Goal: Book appointment/travel/reservation

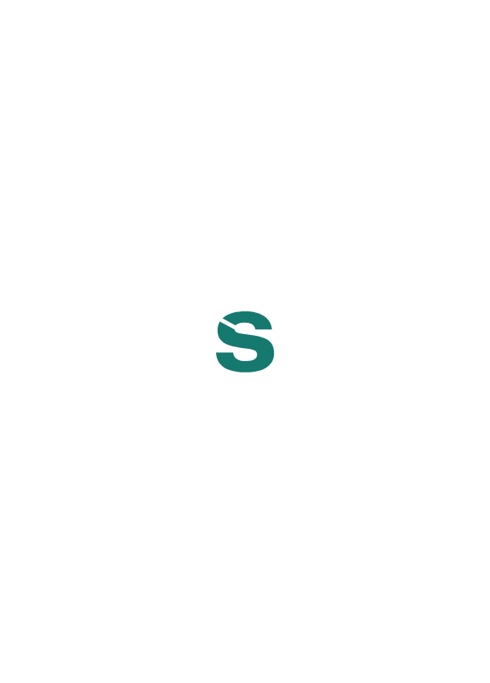
scroll to position [11, 0]
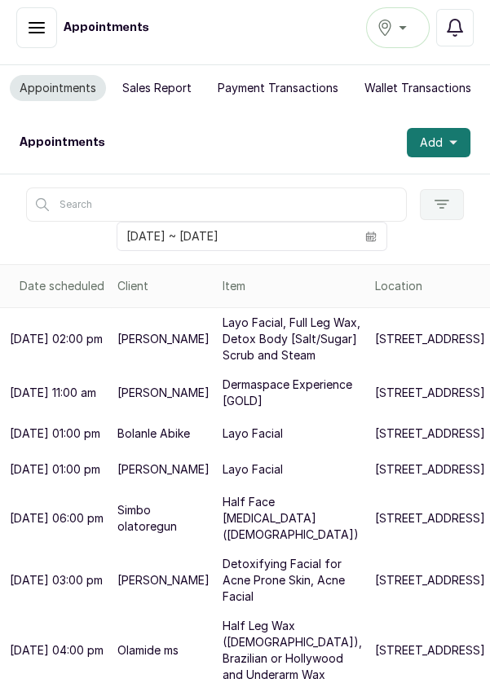
click at [368, 233] on icon "calendar" at bounding box center [370, 236] width 11 height 11
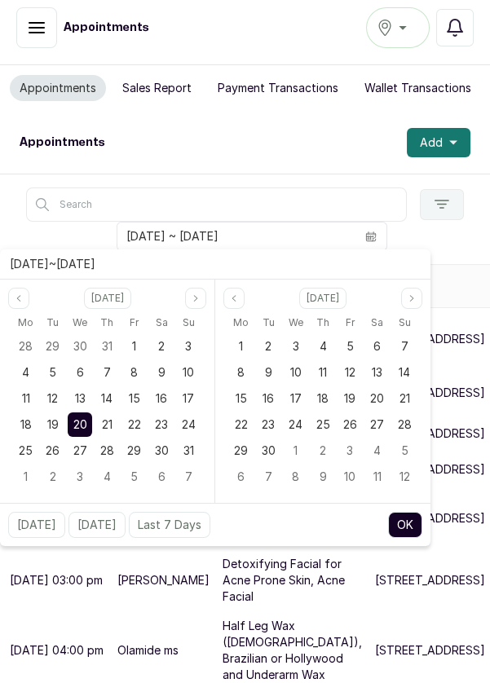
click at [112, 425] on div "21" at bounding box center [107, 424] width 24 height 24
click at [110, 423] on span "21" at bounding box center [107, 424] width 11 height 14
click at [418, 531] on button "OK" at bounding box center [405, 525] width 34 height 26
type input "[DATE] ~ [DATE]"
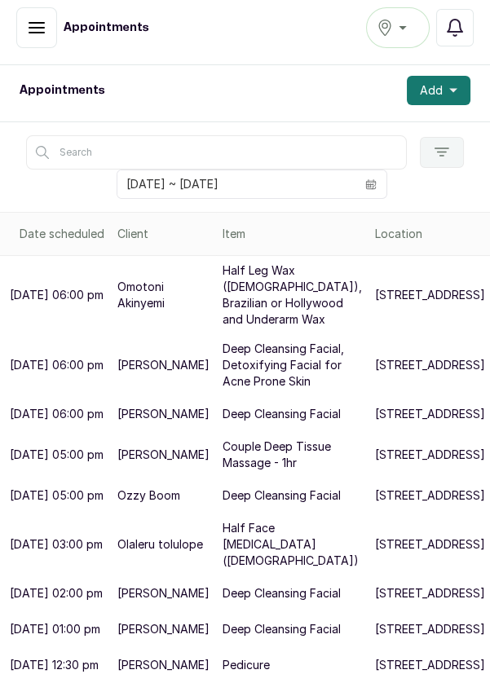
scroll to position [271, 0]
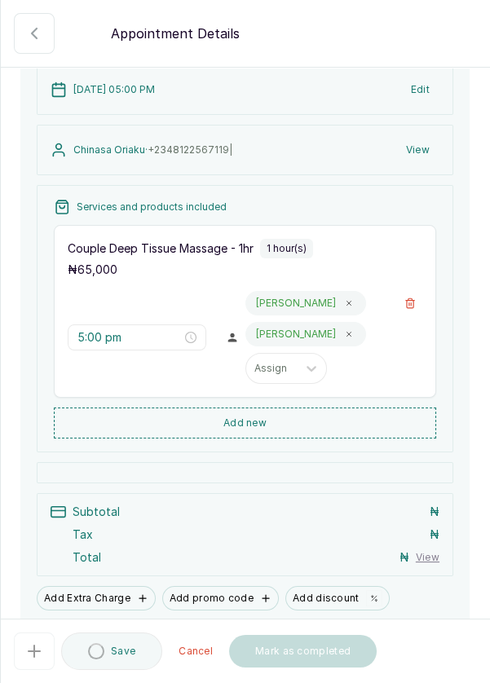
scroll to position [103, 0]
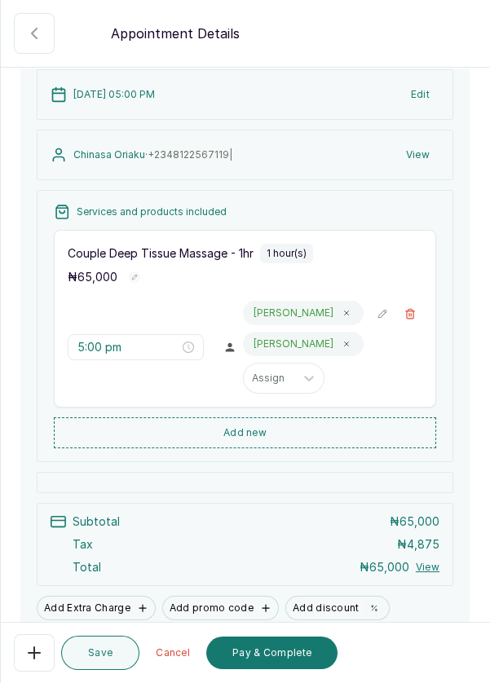
click at [290, 447] on button "Add new" at bounding box center [245, 432] width 382 height 31
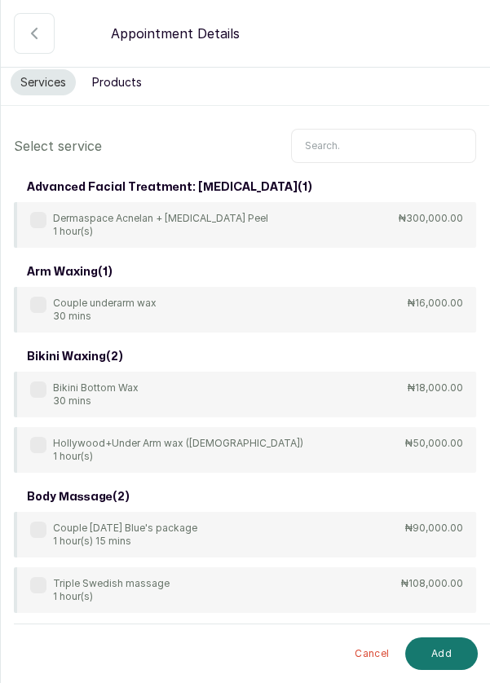
scroll to position [11, 0]
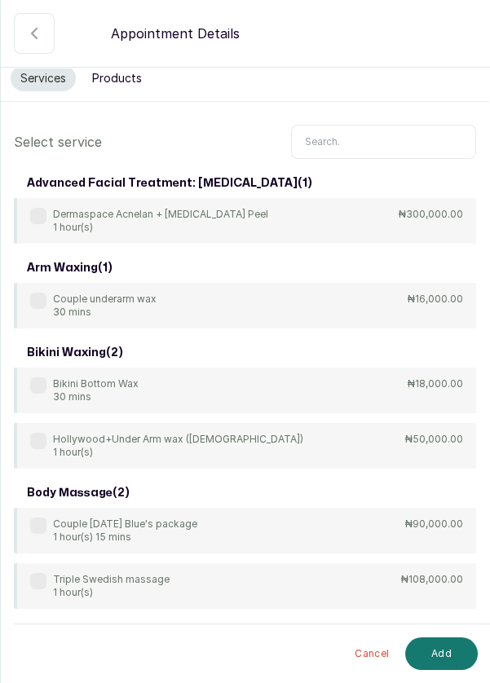
click at [352, 139] on input "text" at bounding box center [383, 142] width 185 height 34
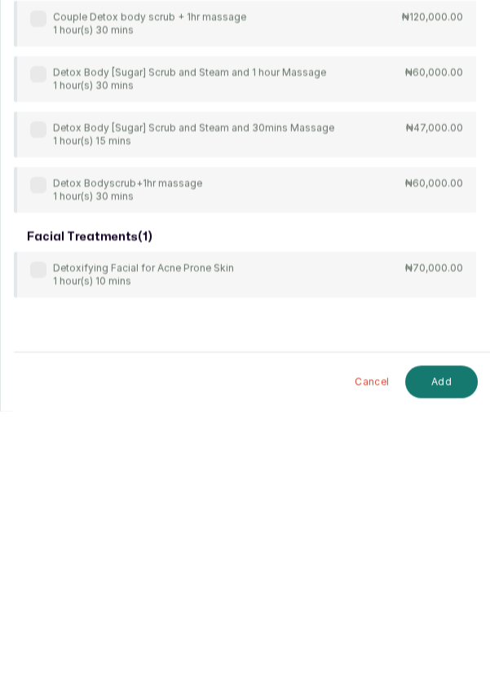
scroll to position [47, 0]
type input "Detox"
click at [39, 534] on label at bounding box center [38, 542] width 16 height 16
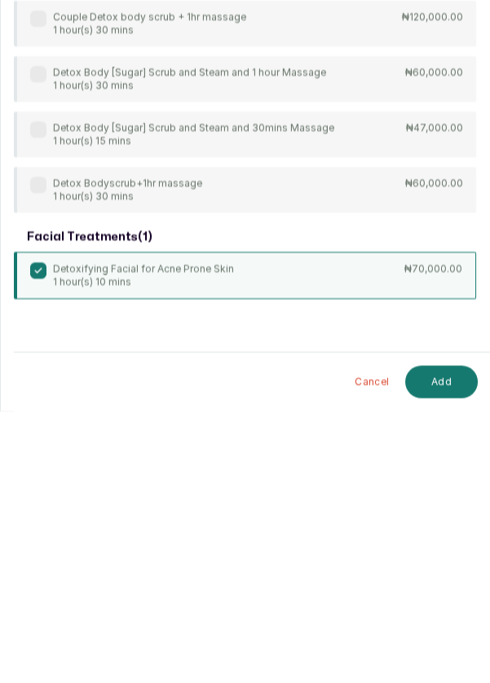
scroll to position [11, 0]
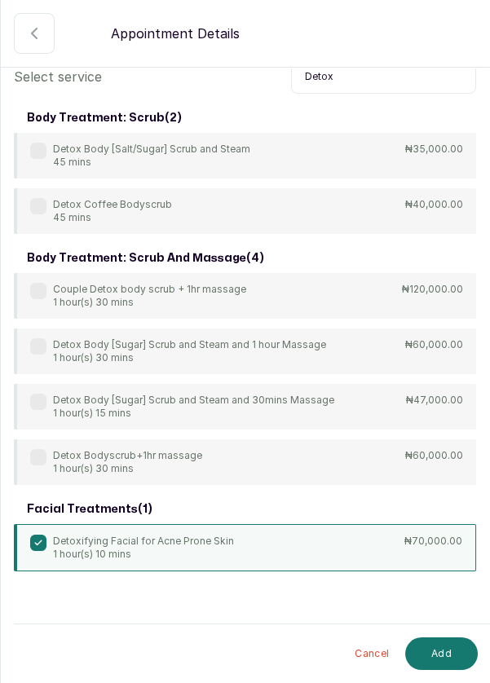
click at [440, 654] on button "Add" at bounding box center [441, 653] width 73 height 33
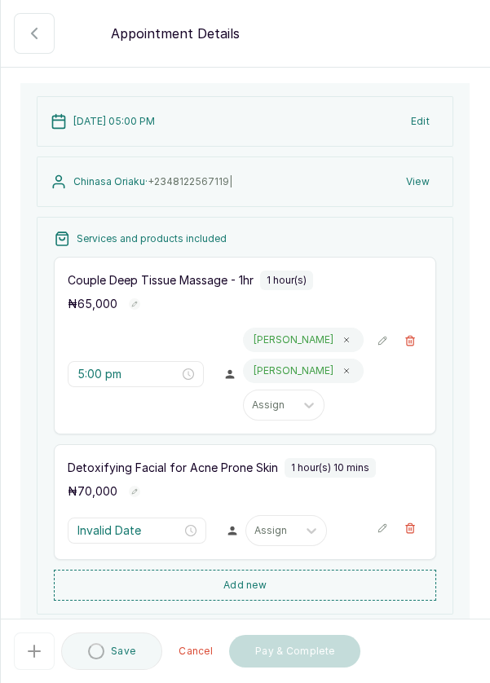
type input "6:00 pm"
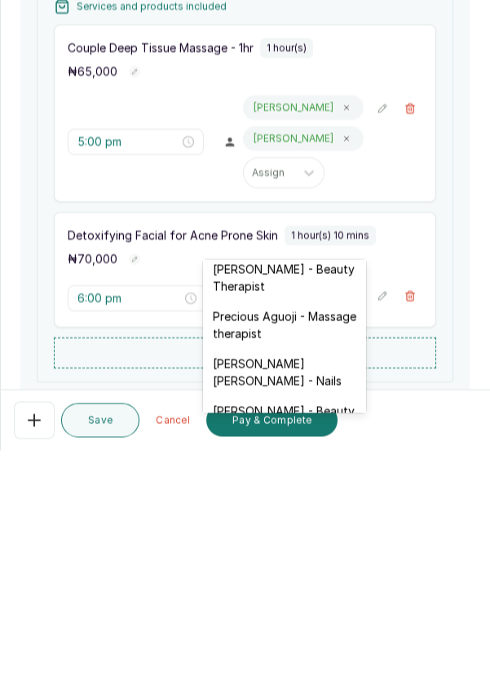
scroll to position [763, 0]
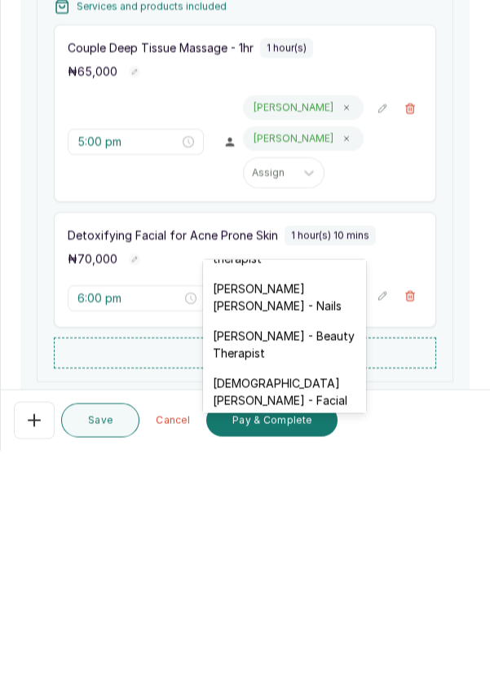
click at [310, 601] on div "Christiana Aluku - Facial" at bounding box center [284, 624] width 163 height 47
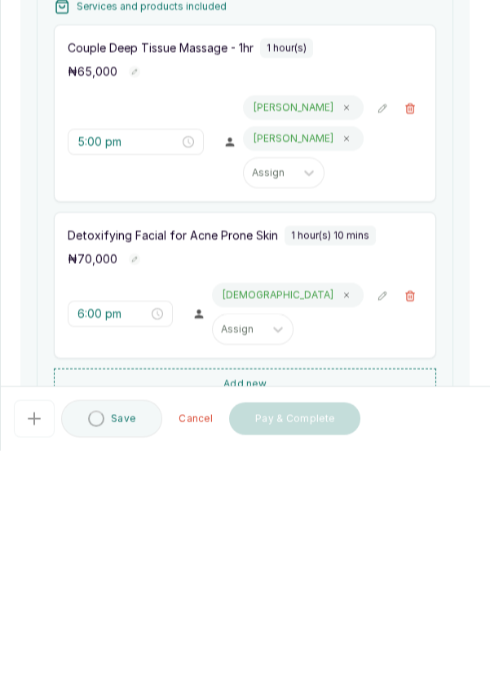
scroll to position [11, 0]
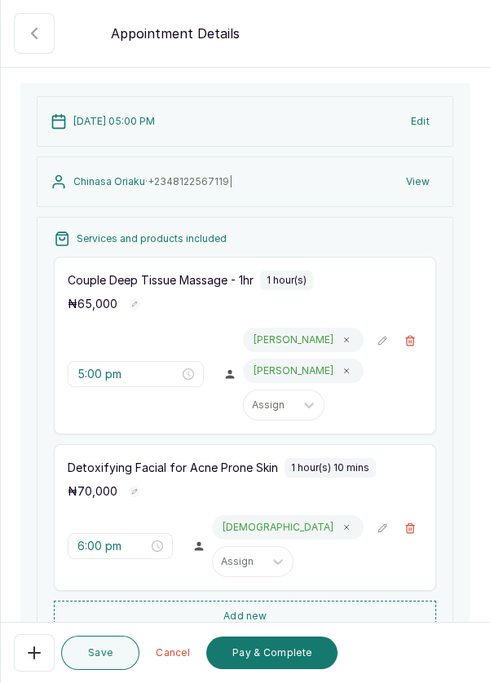
click at [273, 601] on button "Add new" at bounding box center [245, 616] width 382 height 31
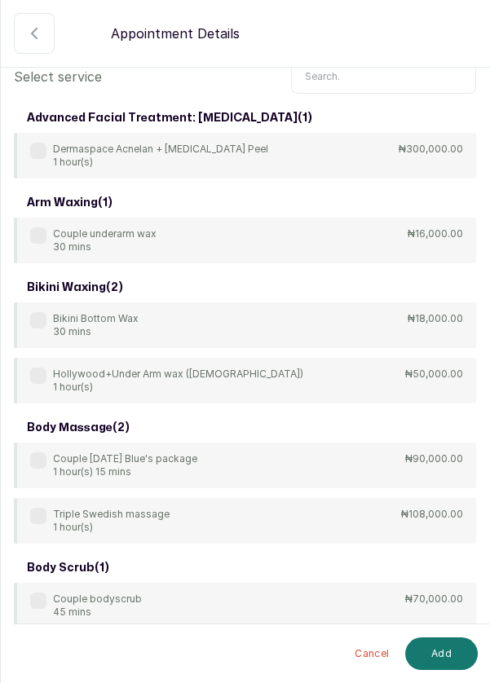
scroll to position [0, 0]
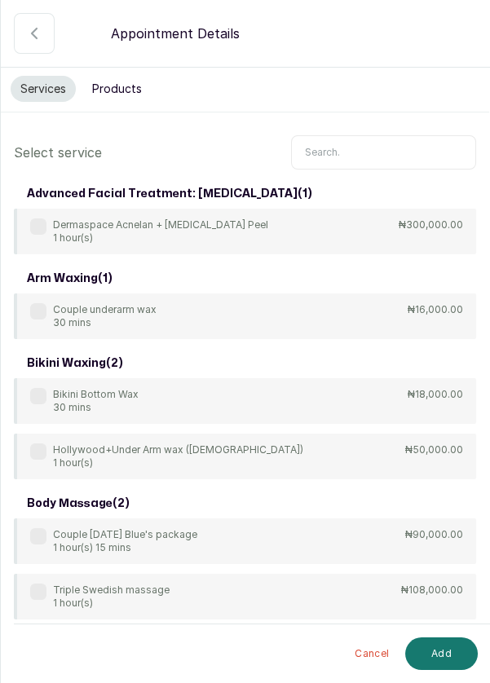
click at [353, 135] on input "text" at bounding box center [383, 152] width 185 height 34
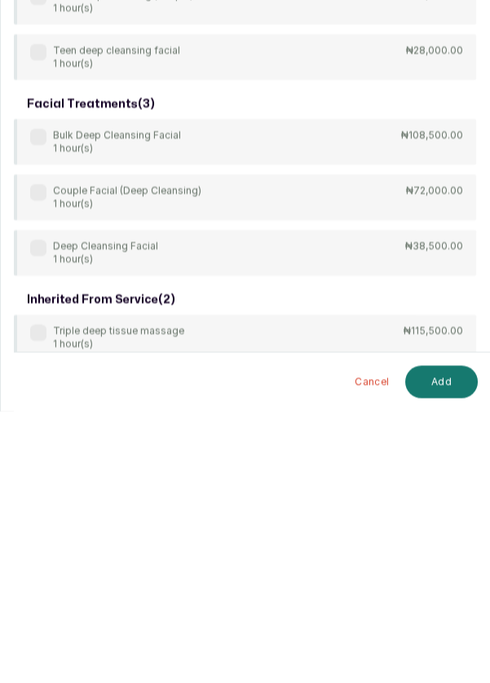
scroll to position [523, 0]
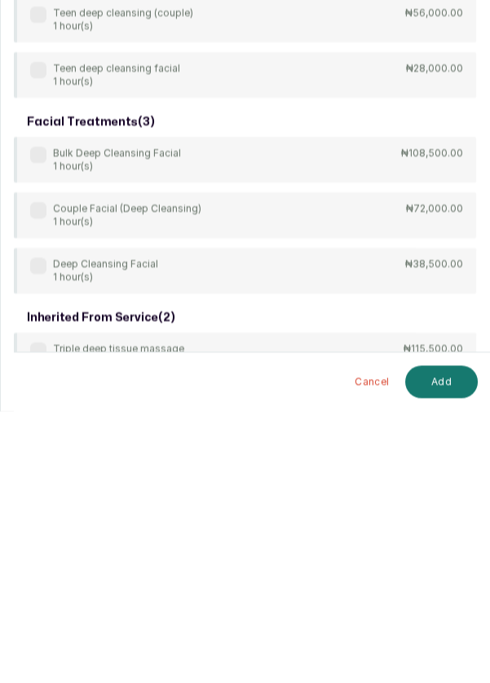
type input "Deep"
click at [44, 458] on div "body treatment: massage ( 9 ) 4Hands Deep Tissue Massage 45 mins ₦55,000.00 Bul…" at bounding box center [245, 181] width 462 height 1050
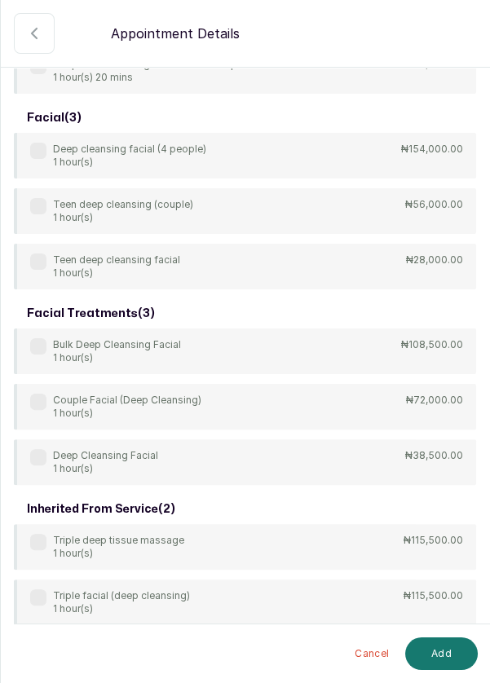
scroll to position [660, 0]
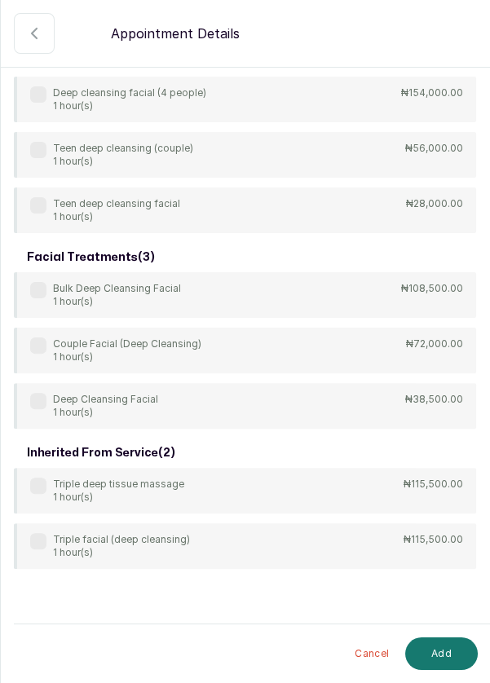
click at [35, 400] on label at bounding box center [38, 401] width 16 height 16
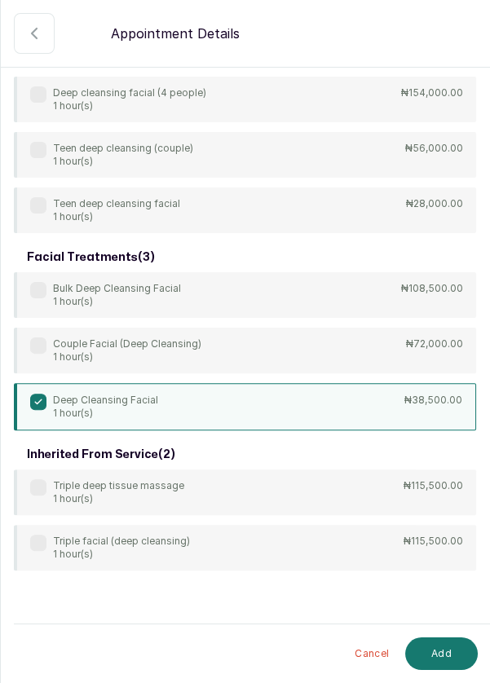
click at [455, 652] on button "Add" at bounding box center [441, 653] width 73 height 33
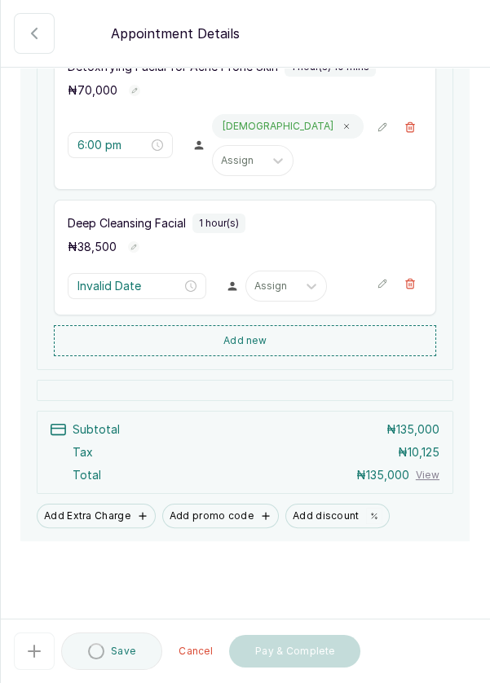
scroll to position [78, 0]
type input "7:10 pm"
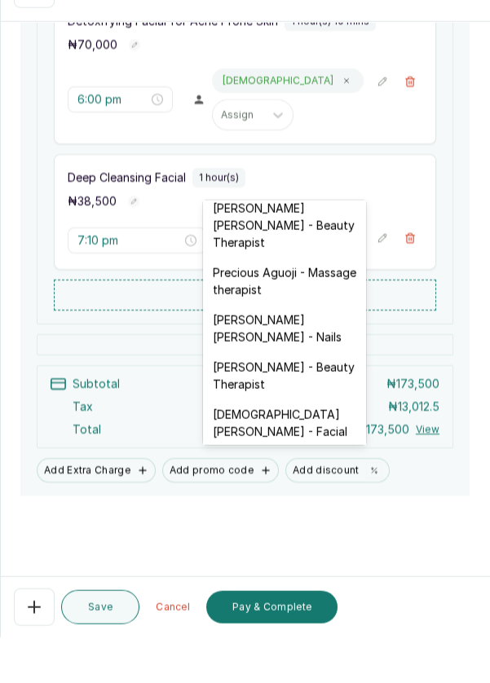
scroll to position [11, 0]
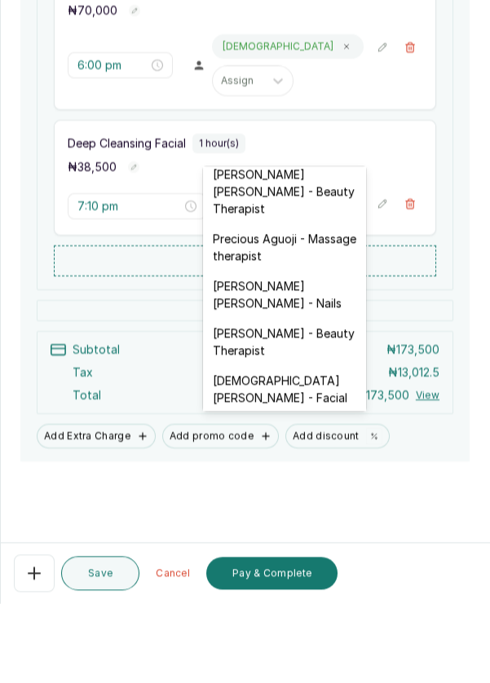
click at [317, 445] on div "Christiana Aluku - Facial" at bounding box center [284, 468] width 163 height 47
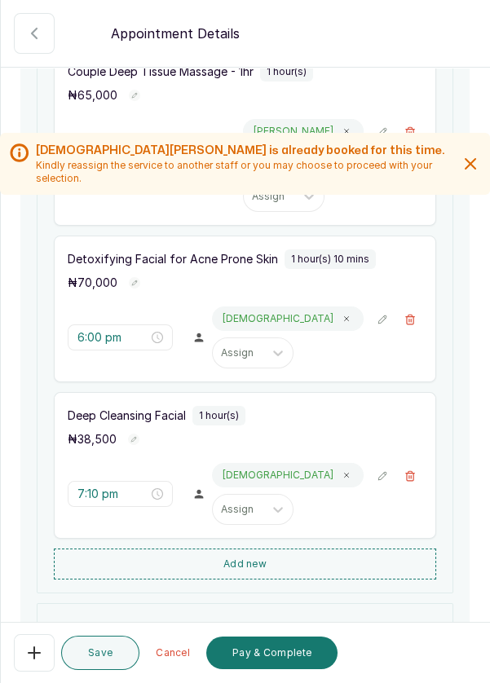
scroll to position [508, 0]
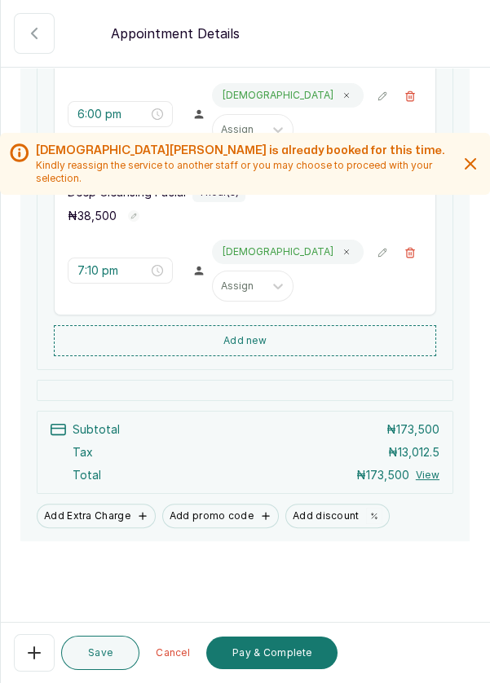
click at [108, 652] on button "Save" at bounding box center [100, 653] width 78 height 34
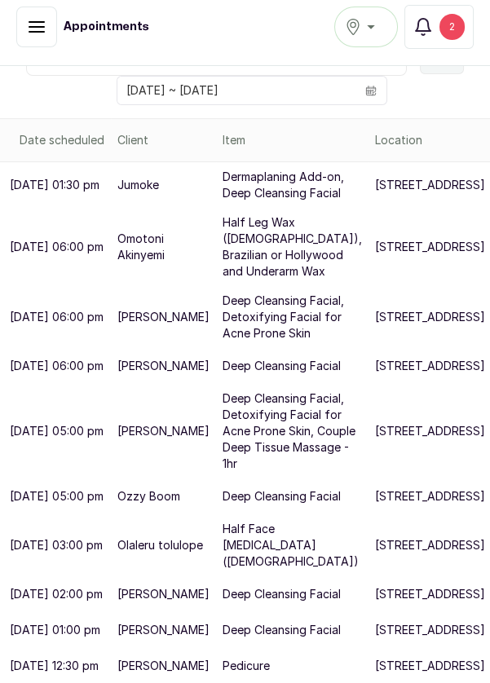
scroll to position [327, 0]
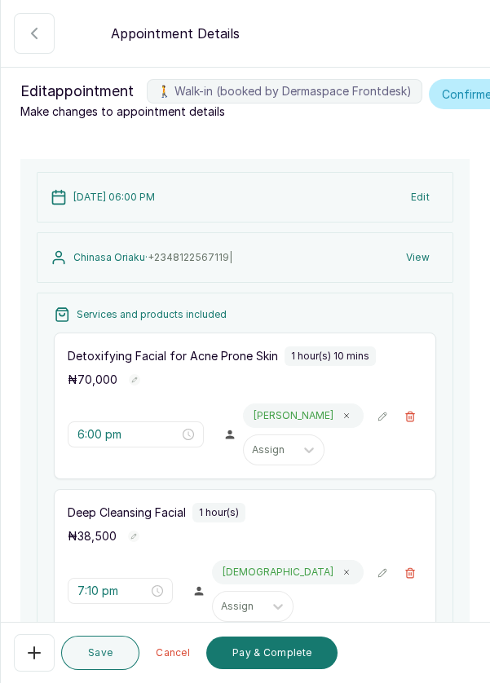
click at [30, 657] on icon "button" at bounding box center [34, 653] width 20 height 20
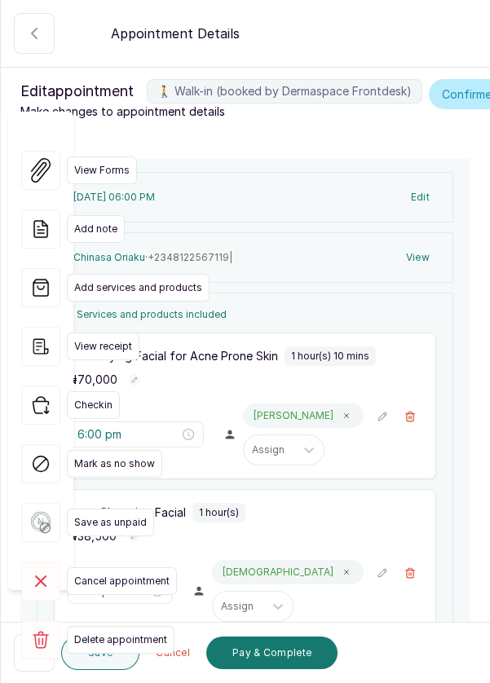
click at [116, 626] on span "Delete appointment" at bounding box center [121, 640] width 108 height 28
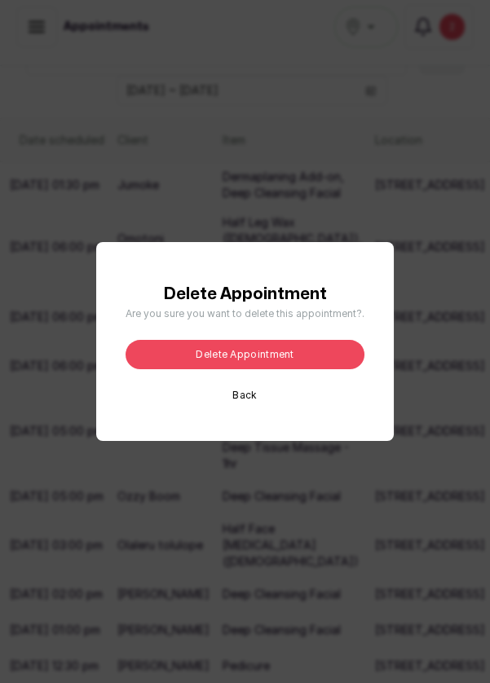
click at [286, 369] on button "Delete appointment" at bounding box center [245, 354] width 239 height 29
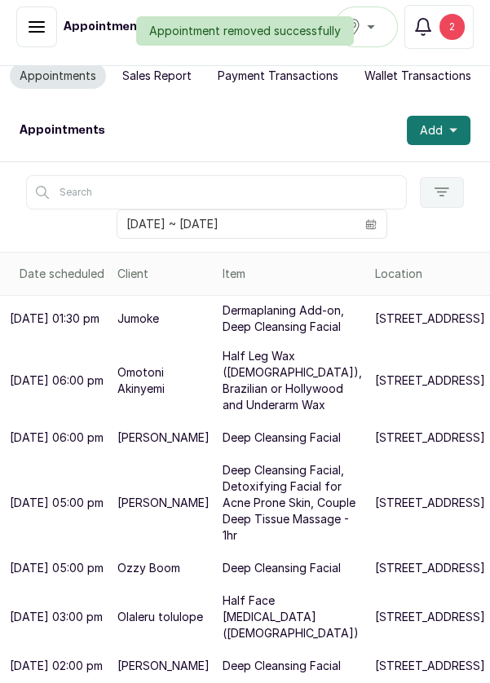
scroll to position [0, 0]
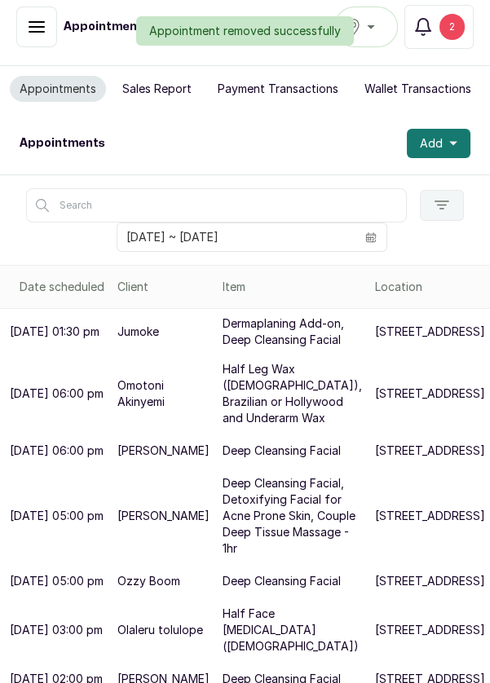
click at [451, 24] on div "Appointment removed successfully" at bounding box center [245, 30] width 490 height 29
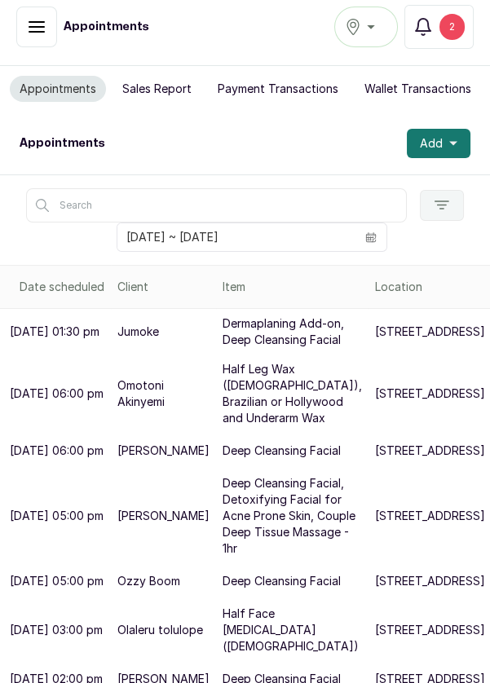
click at [452, 26] on div "2" at bounding box center [451, 27] width 25 height 26
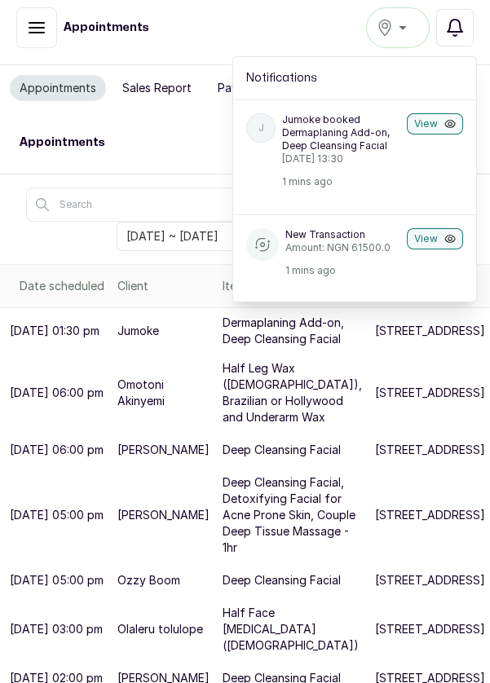
click at [439, 117] on button "View" at bounding box center [435, 123] width 56 height 21
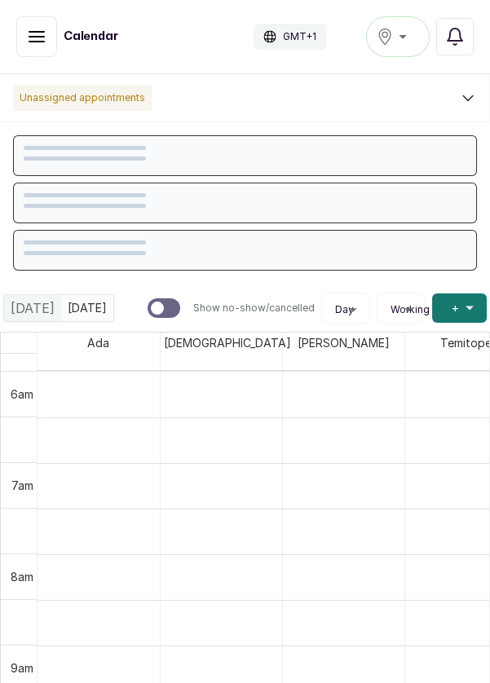
scroll to position [549, 0]
click at [80, 54] on div "Calendar [GEOGRAPHIC_DATA]/[GEOGRAPHIC_DATA] GMT+1" at bounding box center [171, 36] width 310 height 41
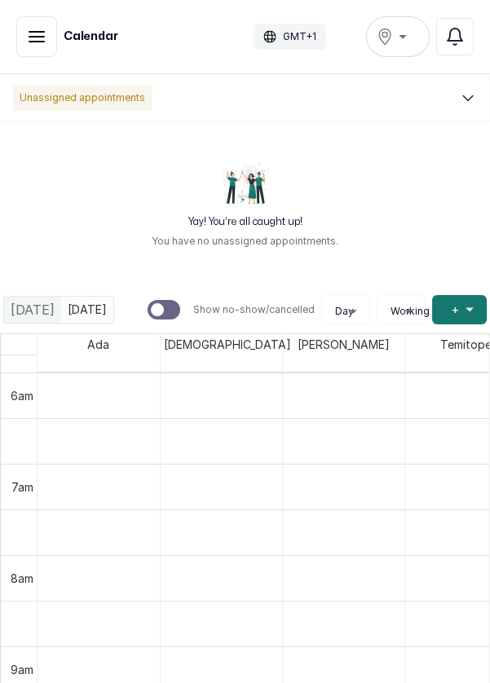
click at [37, 29] on icon "button" at bounding box center [37, 37] width 20 height 20
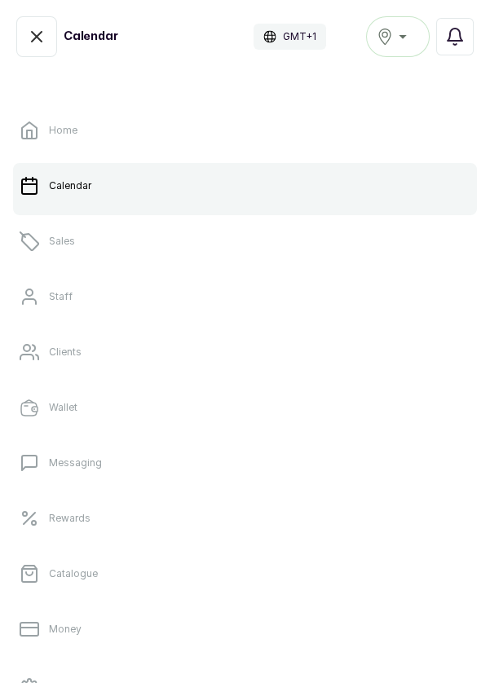
click at [69, 245] on p "Sales" at bounding box center [62, 241] width 26 height 13
